Goal: Communication & Community: Connect with others

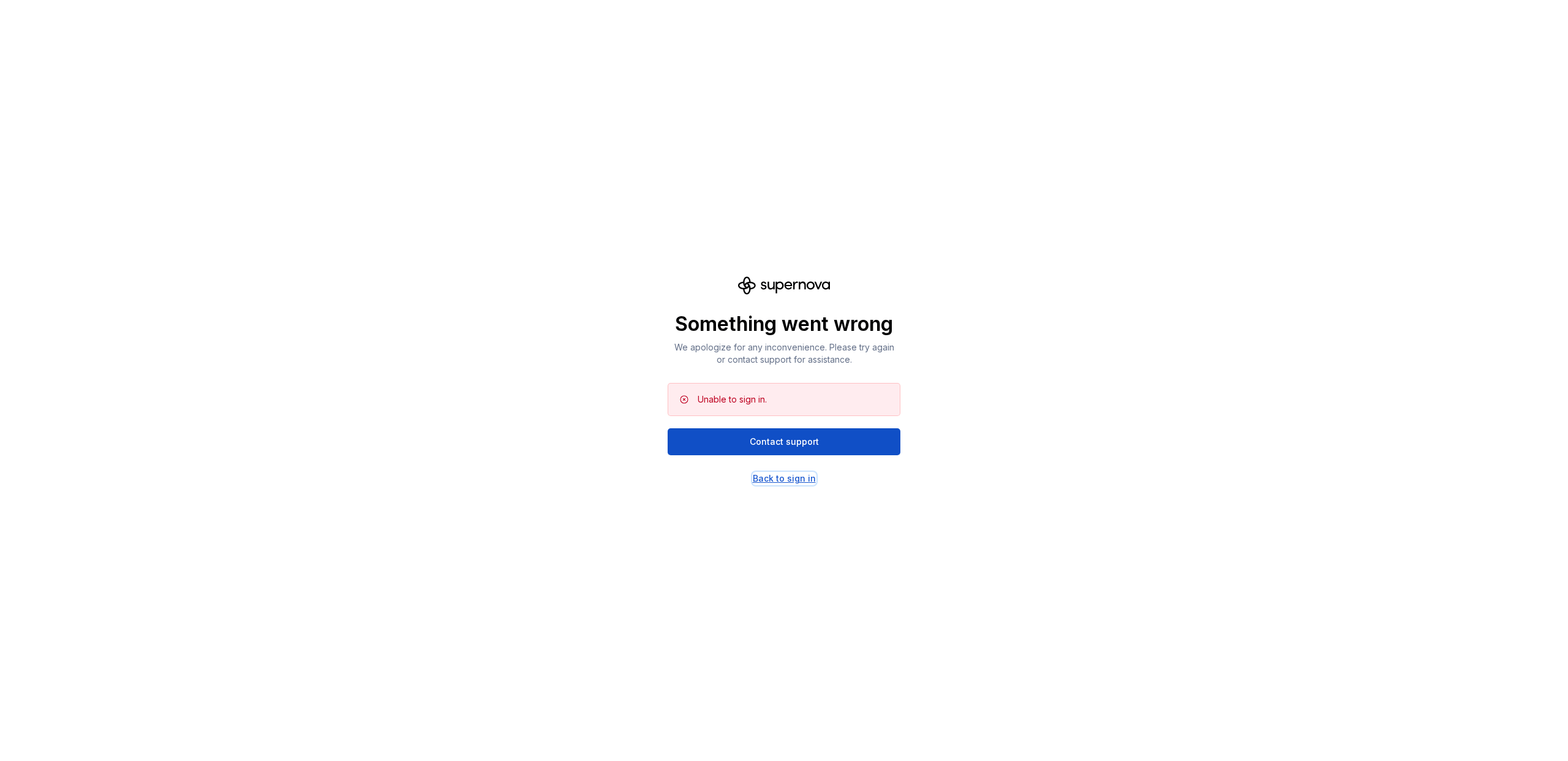
click at [799, 472] on div "Back to sign in" at bounding box center [784, 478] width 63 height 12
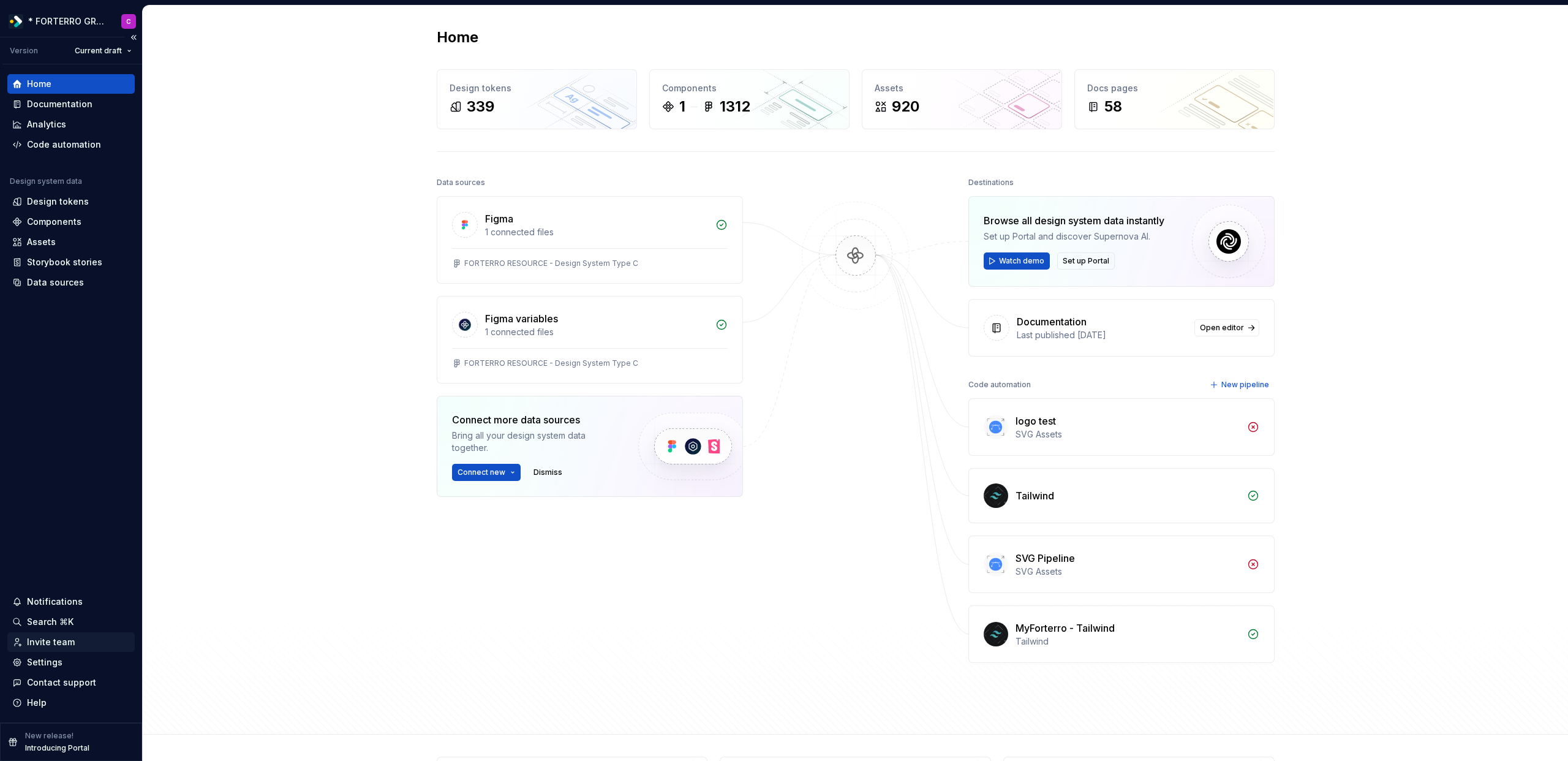
click at [48, 647] on div "Invite team" at bounding box center [51, 642] width 48 height 12
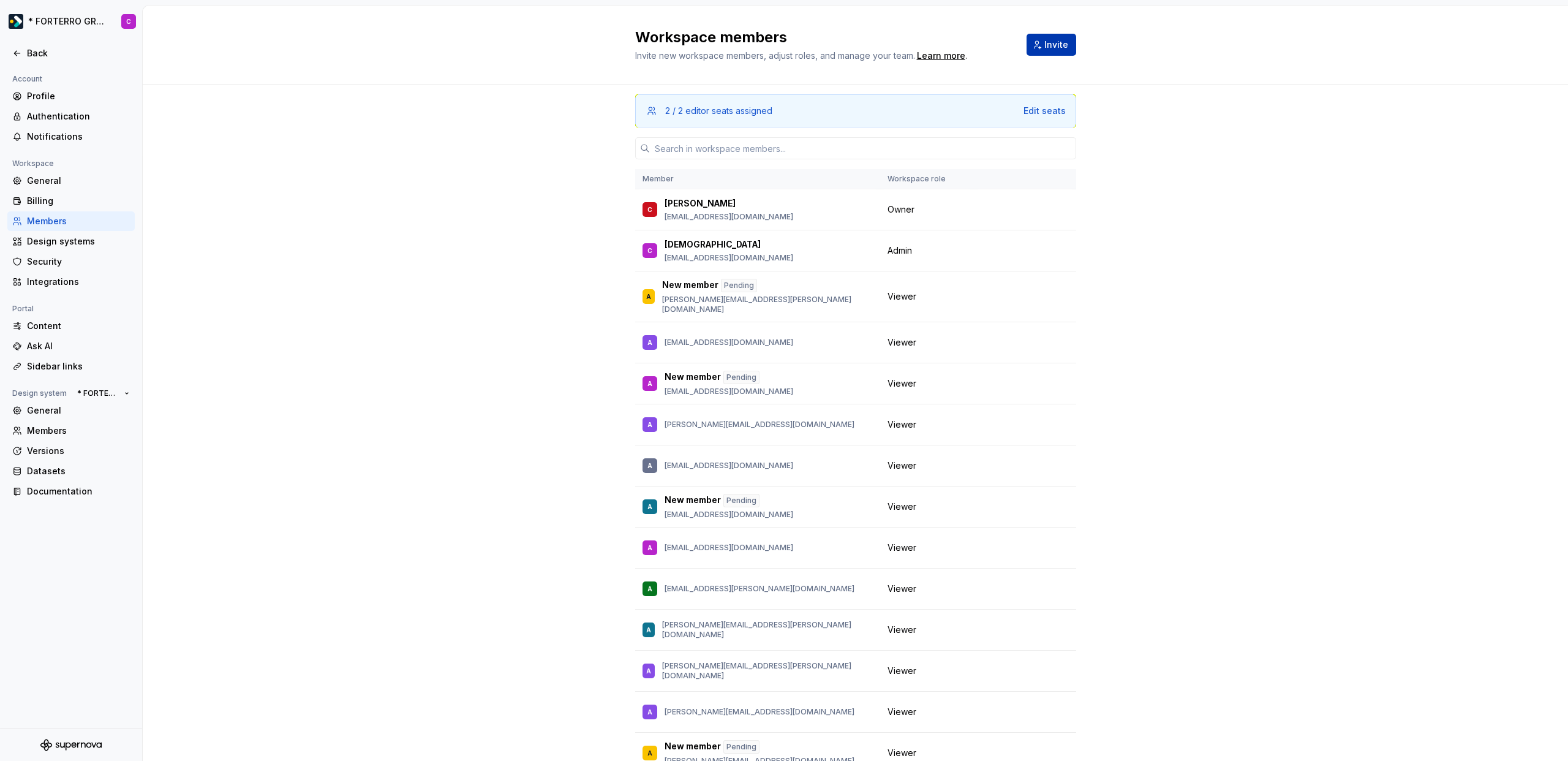
click at [1053, 48] on span "Invite" at bounding box center [1057, 44] width 24 height 12
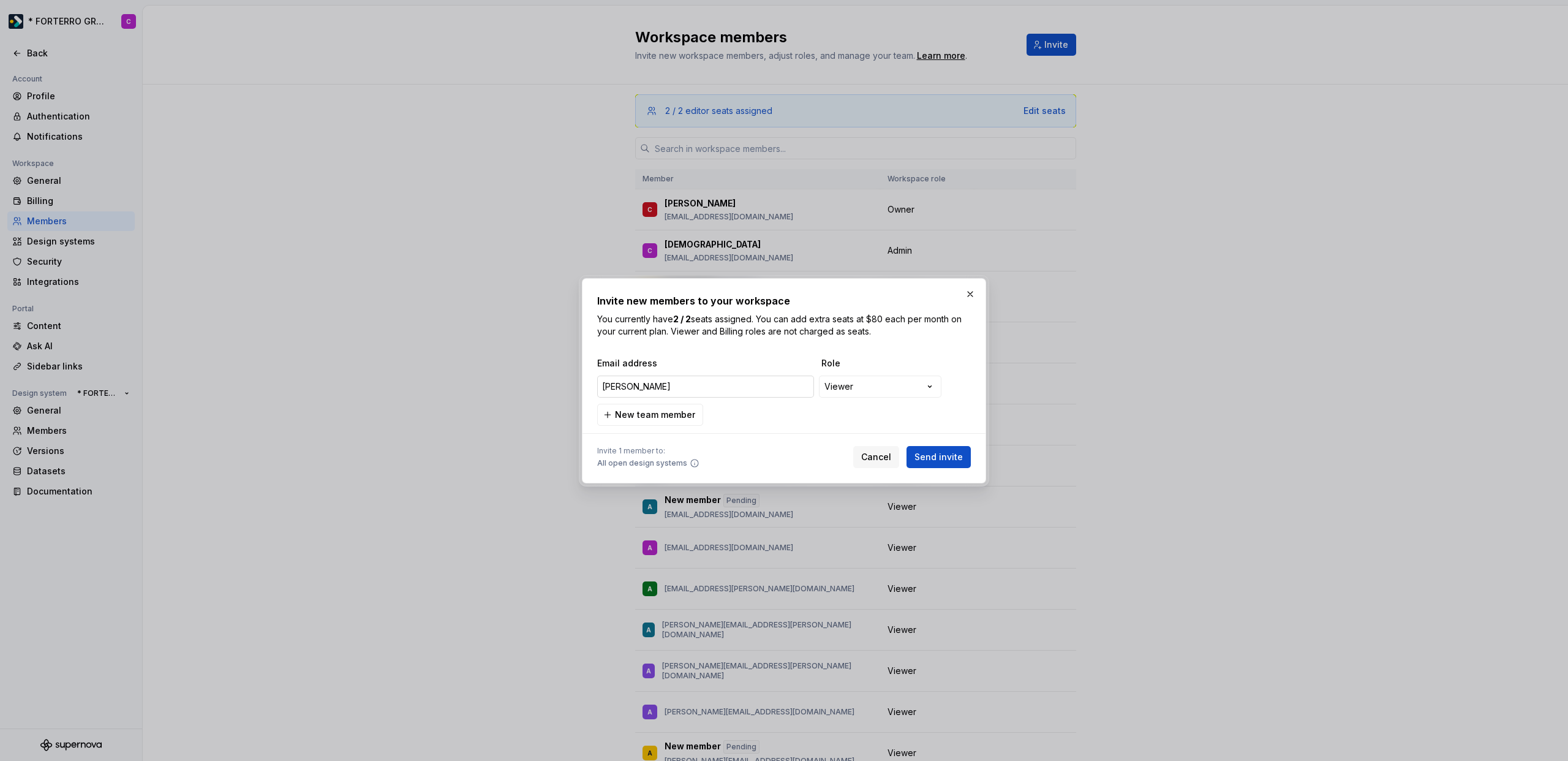
click at [706, 392] on input "[PERSON_NAME]" at bounding box center [706, 387] width 217 height 22
drag, startPoint x: 704, startPoint y: 389, endPoint x: 384, endPoint y: 361, distance: 321.2
click at [384, 361] on div "**********" at bounding box center [784, 380] width 1568 height 761
paste input "[PERSON_NAME][EMAIL_ADDRESS][PERSON_NAME][DOMAIN_NAME]"
type input "[PERSON_NAME][EMAIL_ADDRESS][PERSON_NAME][DOMAIN_NAME]"
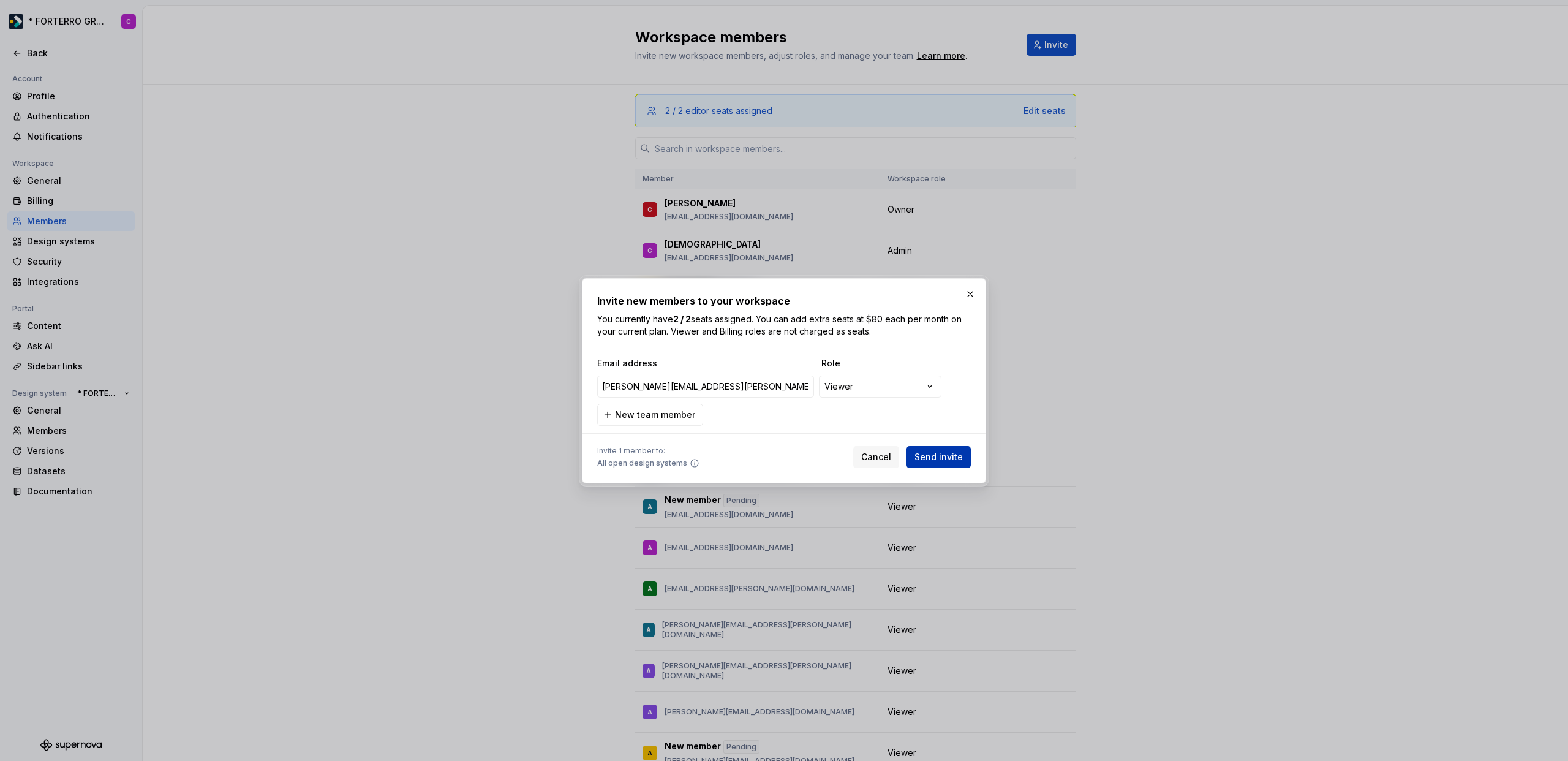
click at [937, 454] on span "Send invite" at bounding box center [939, 456] width 48 height 12
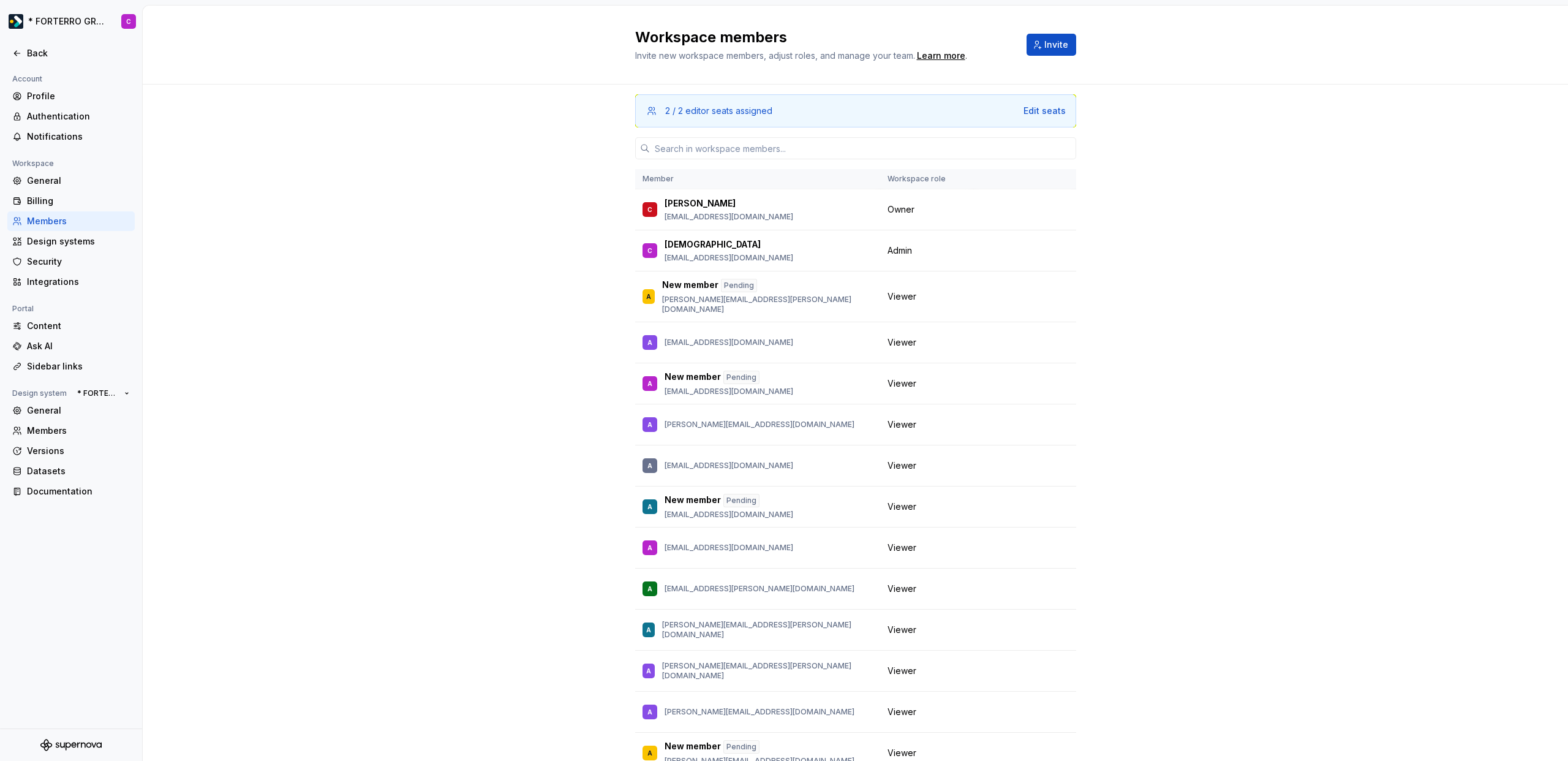
click at [1354, 306] on div "2 / 2 editor seats assigned Edit seats Member Workspace role C Charley [EMAIL_A…" at bounding box center [855, 462] width 1425 height 755
click at [37, 54] on div "Back" at bounding box center [78, 53] width 103 height 12
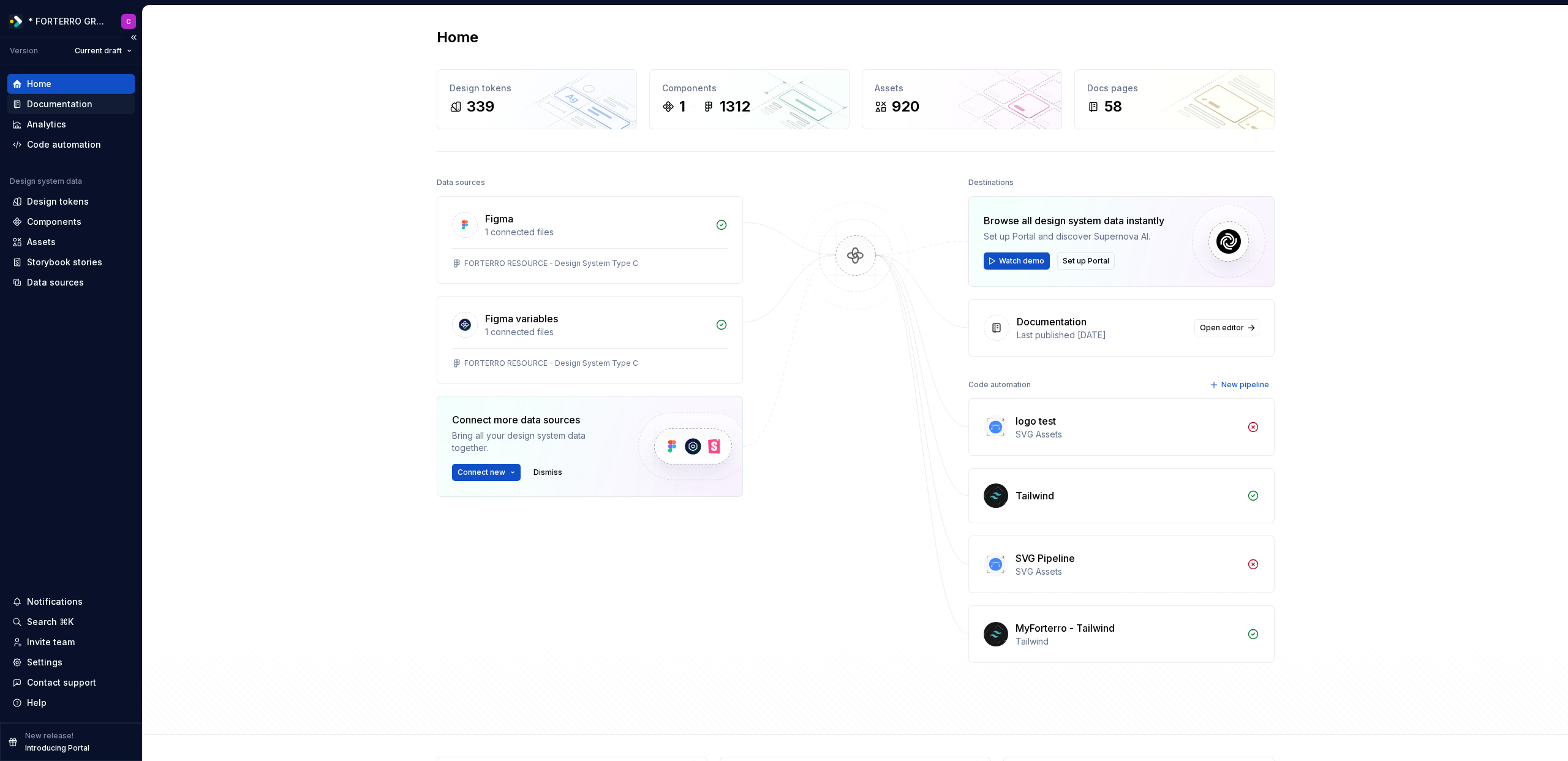
click at [46, 107] on div "Documentation" at bounding box center [60, 103] width 66 height 12
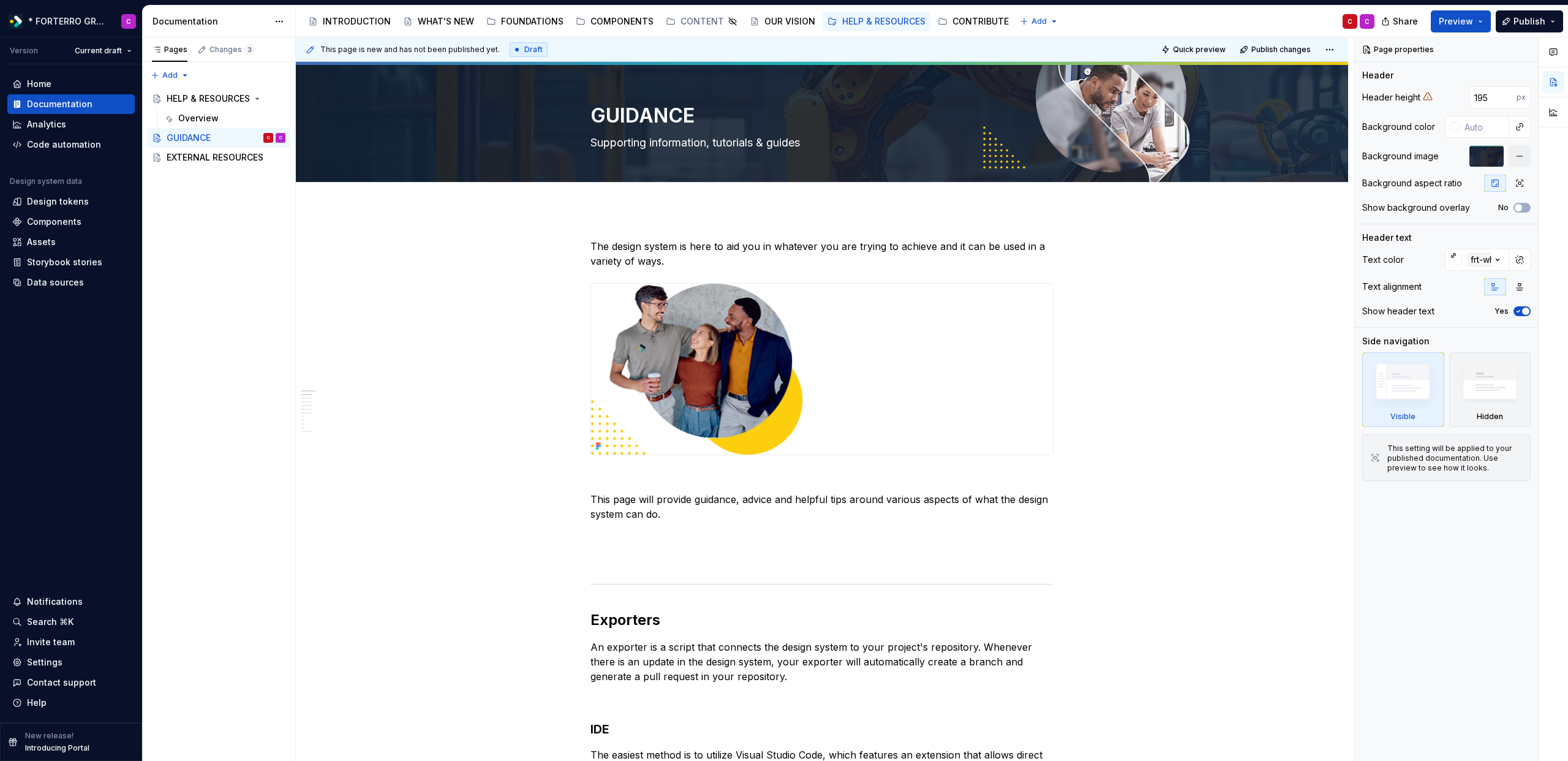
type textarea "*"
